Goal: Use online tool/utility: Utilize a website feature to perform a specific function

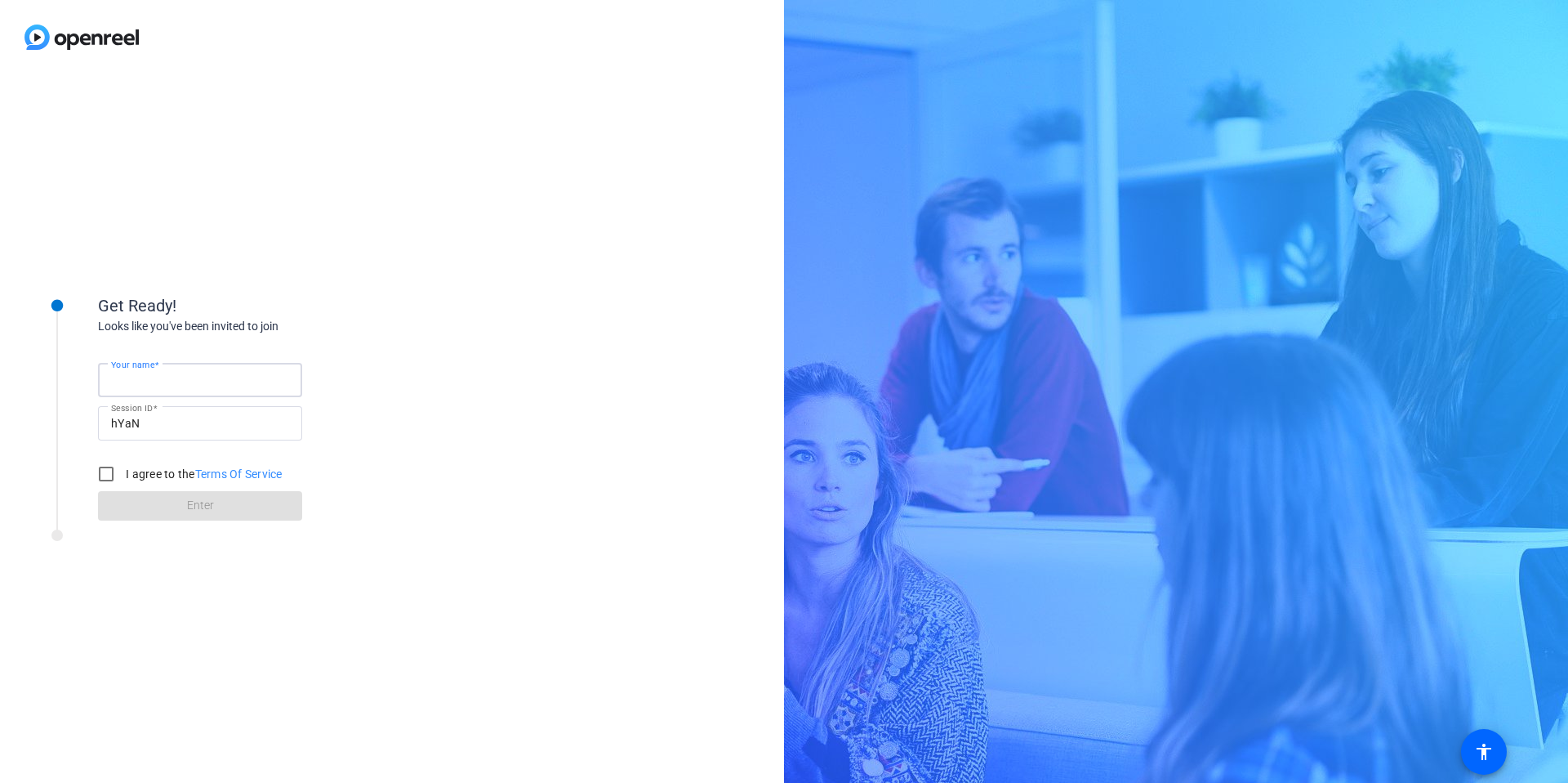
click at [229, 375] on input "Your name" at bounding box center [200, 380] width 178 height 20
type input "[PERSON_NAME]"
click at [113, 476] on input "I agree to the Terms Of Service" at bounding box center [106, 474] width 33 height 33
checkbox input "true"
click at [177, 506] on span at bounding box center [200, 505] width 204 height 39
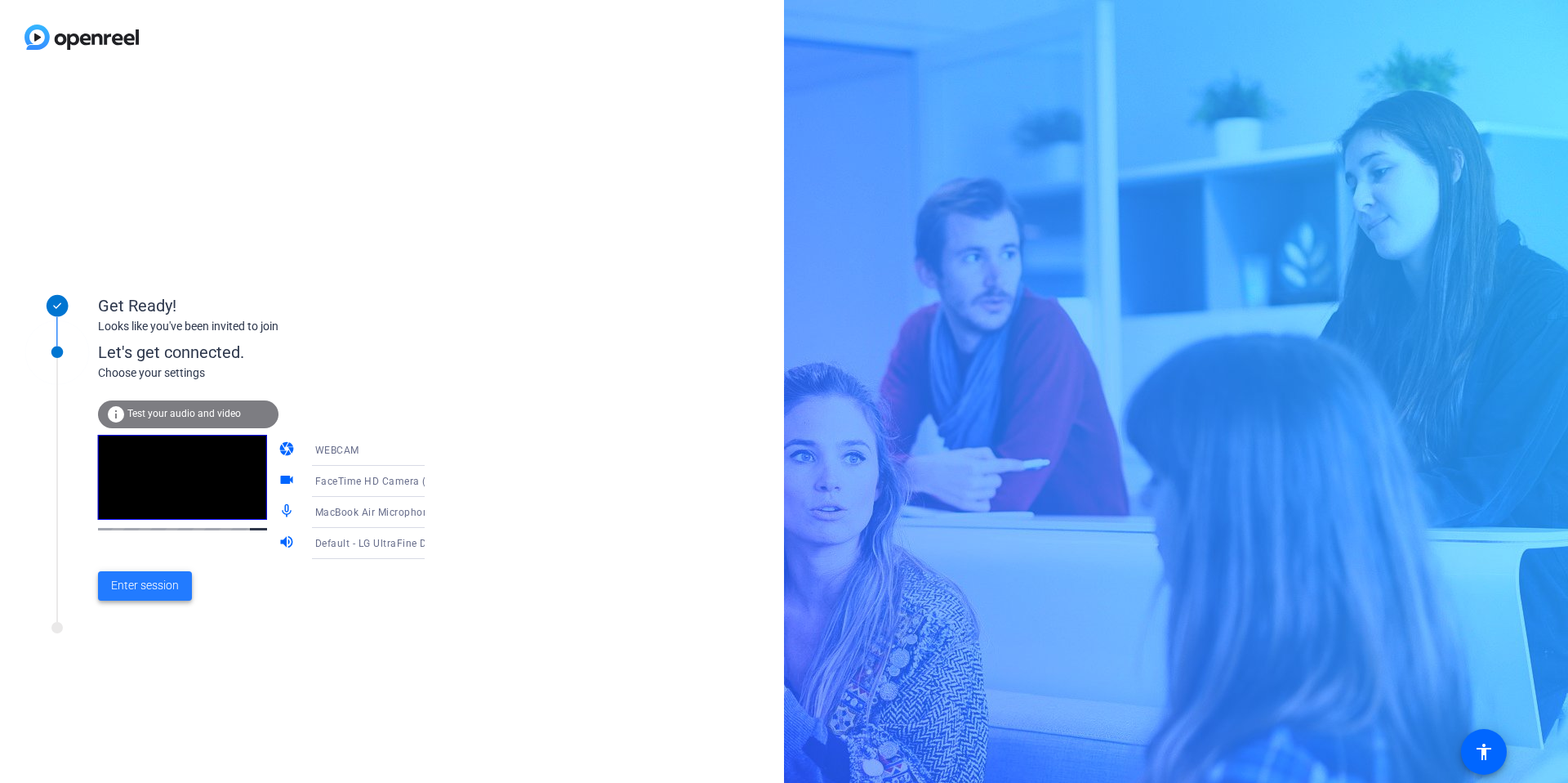
click at [175, 587] on span "Enter session" at bounding box center [145, 586] width 68 height 17
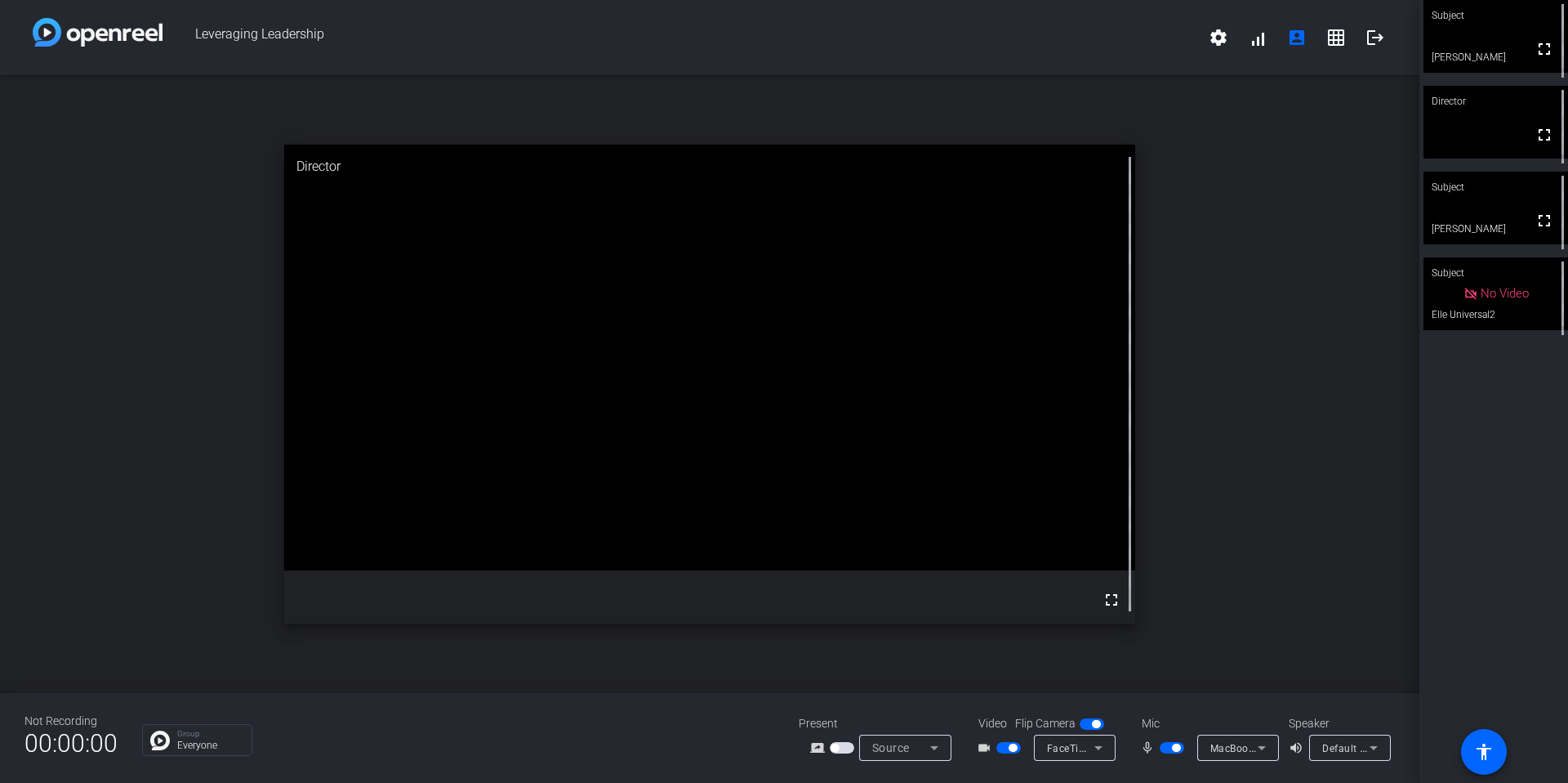
click at [1169, 748] on span "button" at bounding box center [1172, 747] width 24 height 11
click at [1172, 750] on span "button" at bounding box center [1172, 747] width 24 height 11
click at [1168, 747] on span "button" at bounding box center [1172, 747] width 24 height 11
click at [1002, 744] on span "button" at bounding box center [1009, 747] width 24 height 11
click at [1180, 744] on span "button" at bounding box center [1172, 747] width 24 height 11
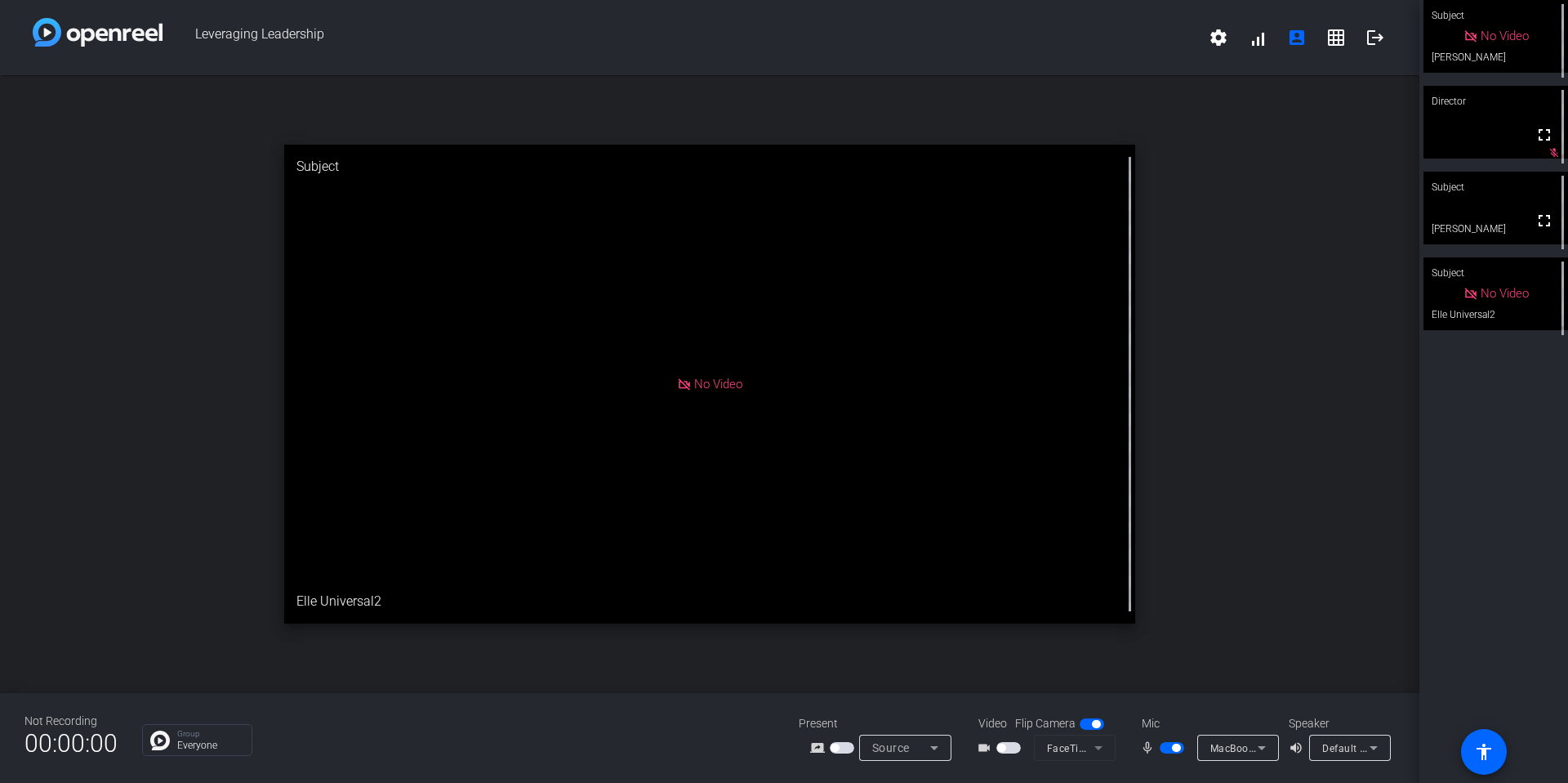
click at [1168, 747] on span "button" at bounding box center [1172, 747] width 24 height 11
click at [1175, 749] on span "button" at bounding box center [1172, 747] width 24 height 11
click at [1166, 753] on span "button" at bounding box center [1172, 747] width 24 height 11
click at [1166, 751] on span "button" at bounding box center [1172, 747] width 24 height 11
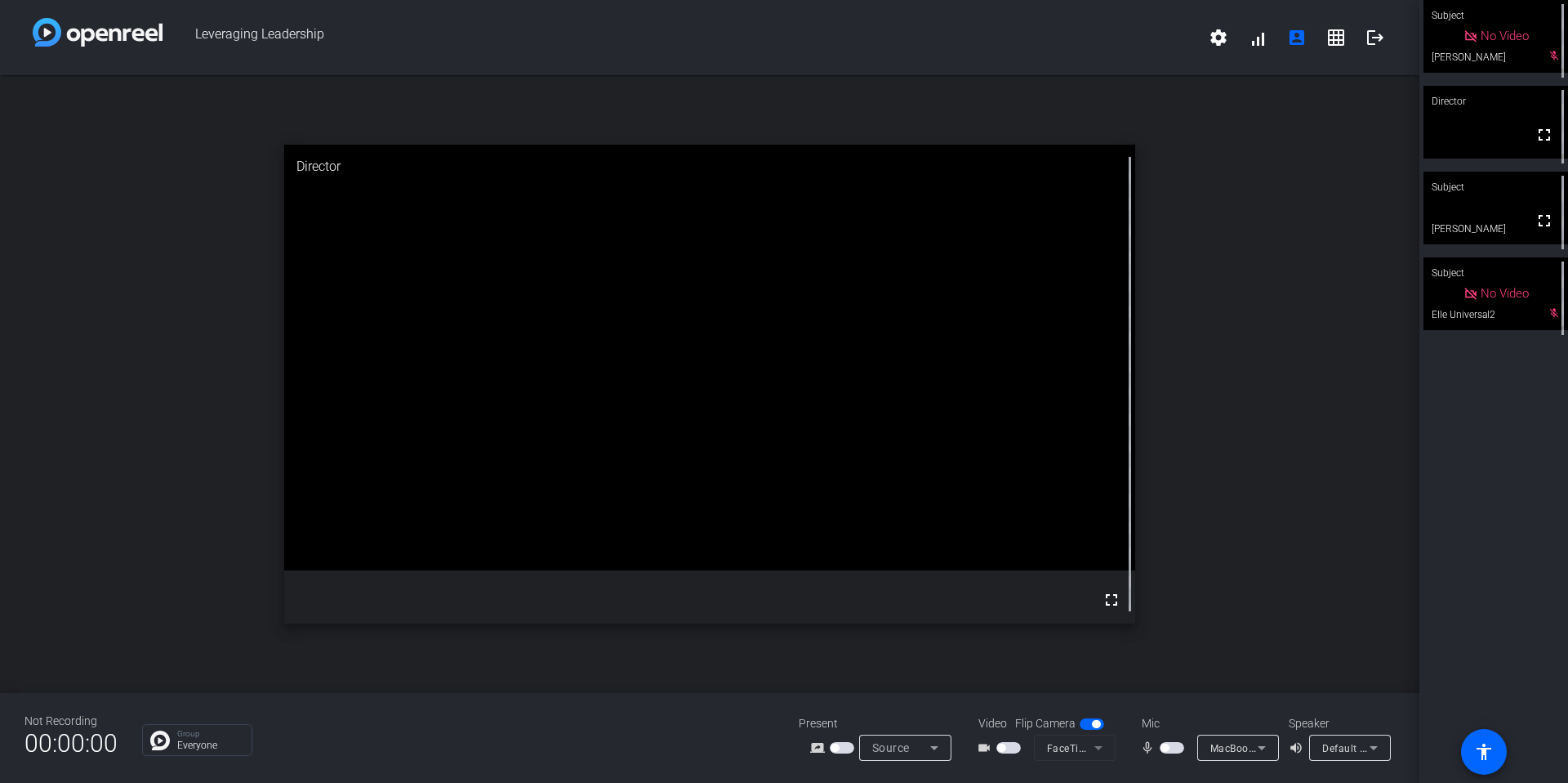
click at [1175, 755] on mat-slide-toggle at bounding box center [1174, 747] width 28 height 17
click at [1175, 750] on span "button" at bounding box center [1172, 747] width 24 height 11
click at [1009, 747] on span "button" at bounding box center [1009, 747] width 24 height 11
